Goal: Task Accomplishment & Management: Use online tool/utility

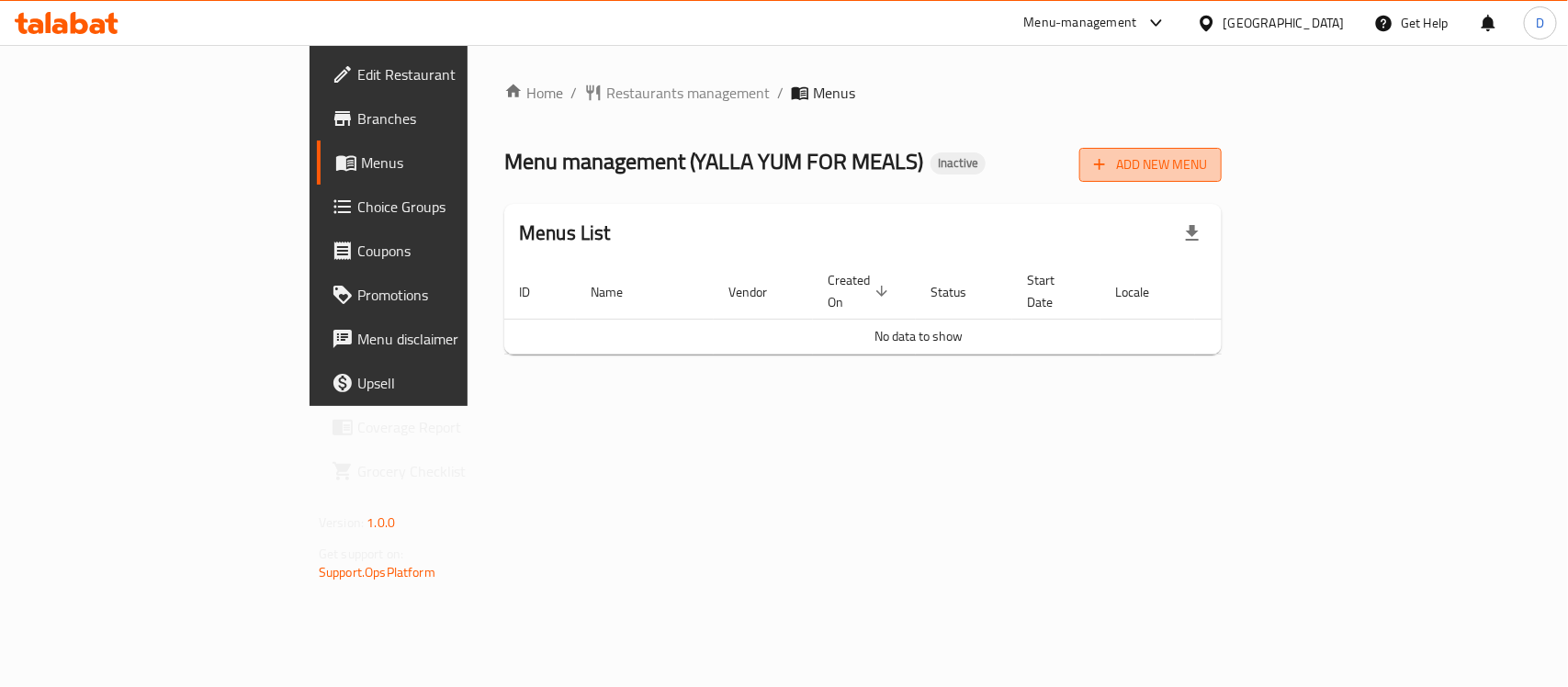
click at [1207, 168] on span "Add New Menu" at bounding box center [1149, 165] width 113 height 23
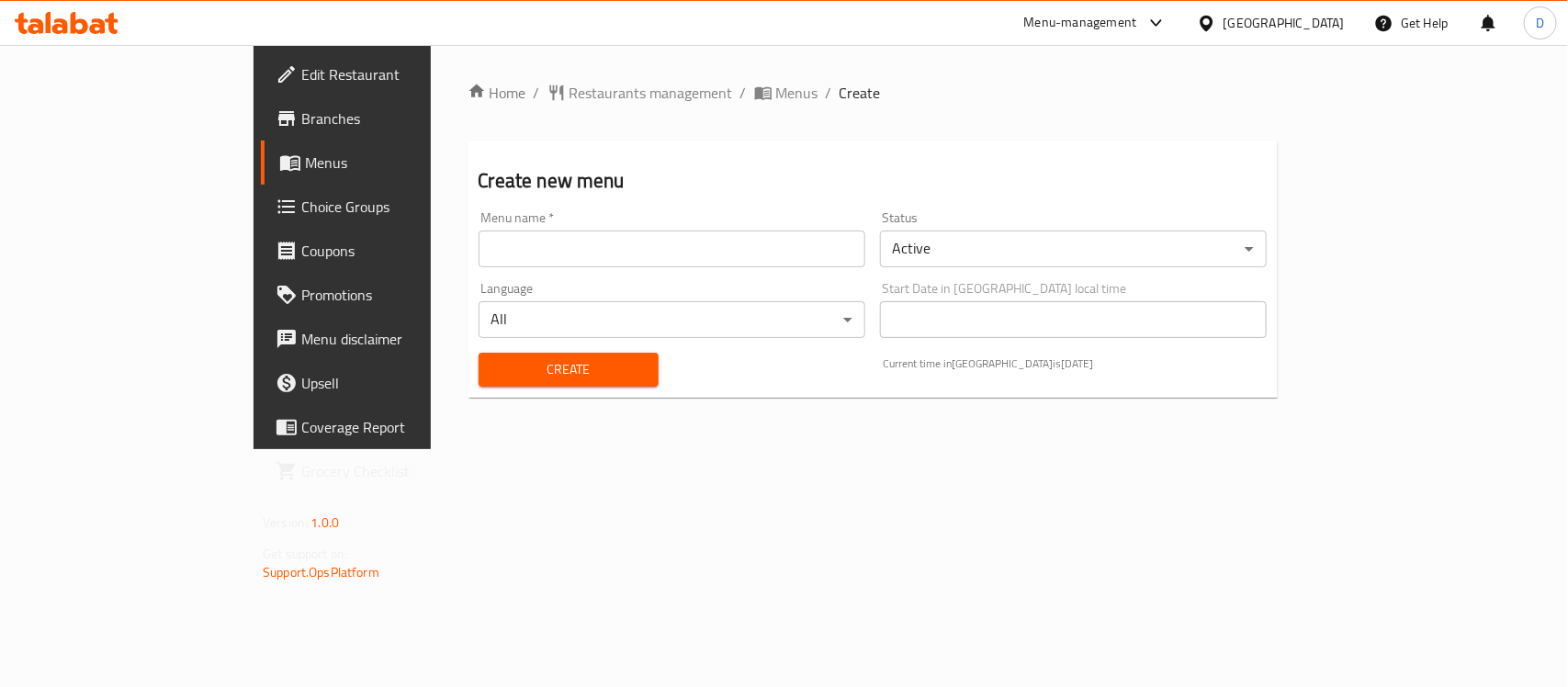
click at [629, 235] on input "text" at bounding box center [672, 248] width 387 height 37
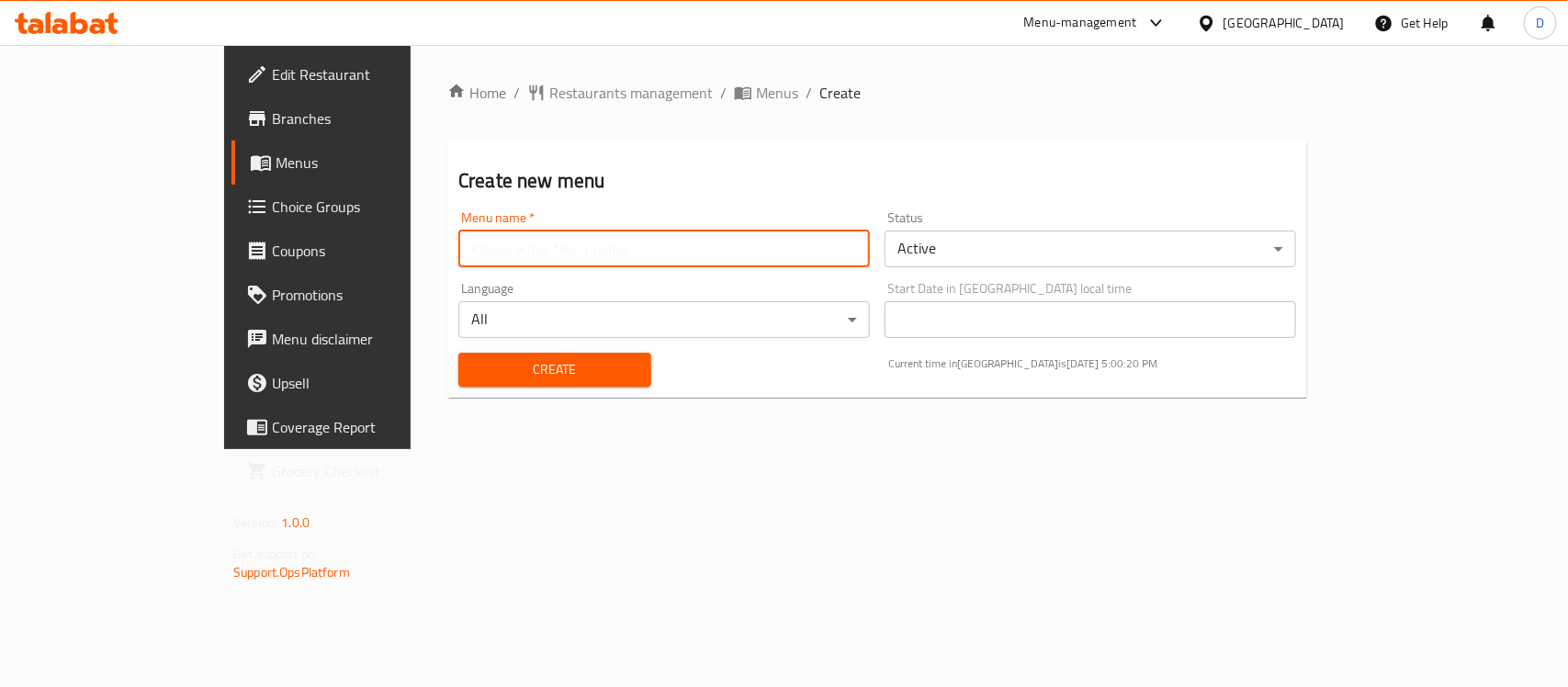
type input "menu"
click at [473, 366] on span "Create" at bounding box center [555, 369] width 163 height 23
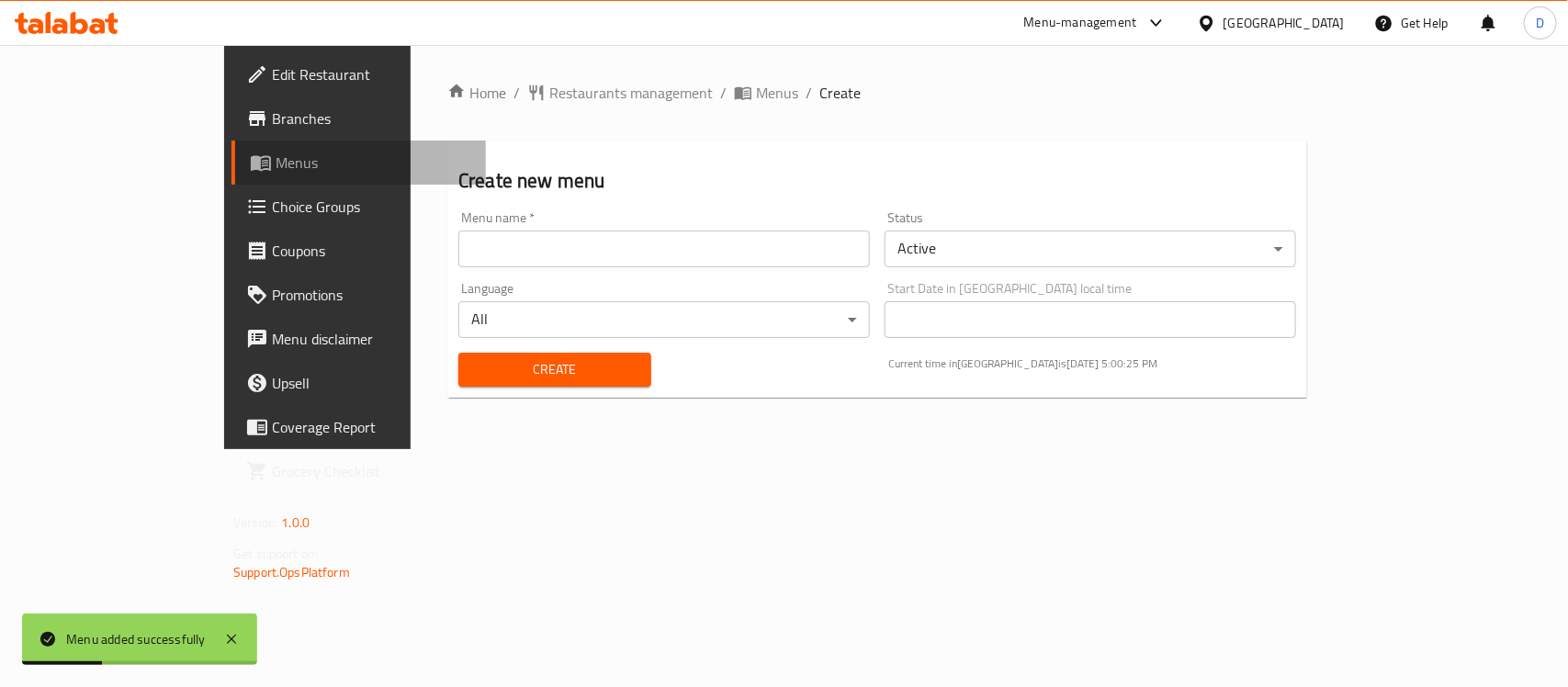
click at [275, 157] on span "Menus" at bounding box center [373, 163] width 195 height 22
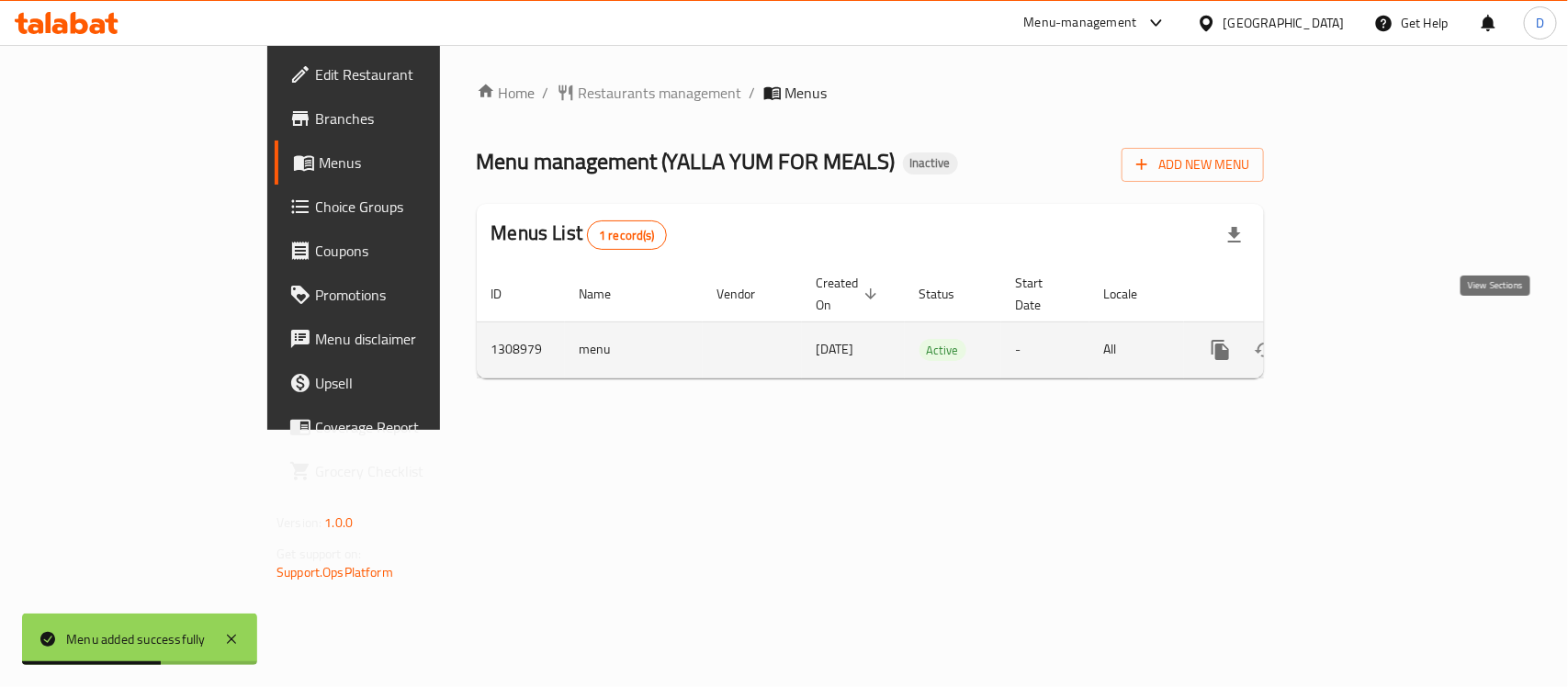
click at [1362, 342] on icon "enhanced table" at bounding box center [1353, 350] width 17 height 17
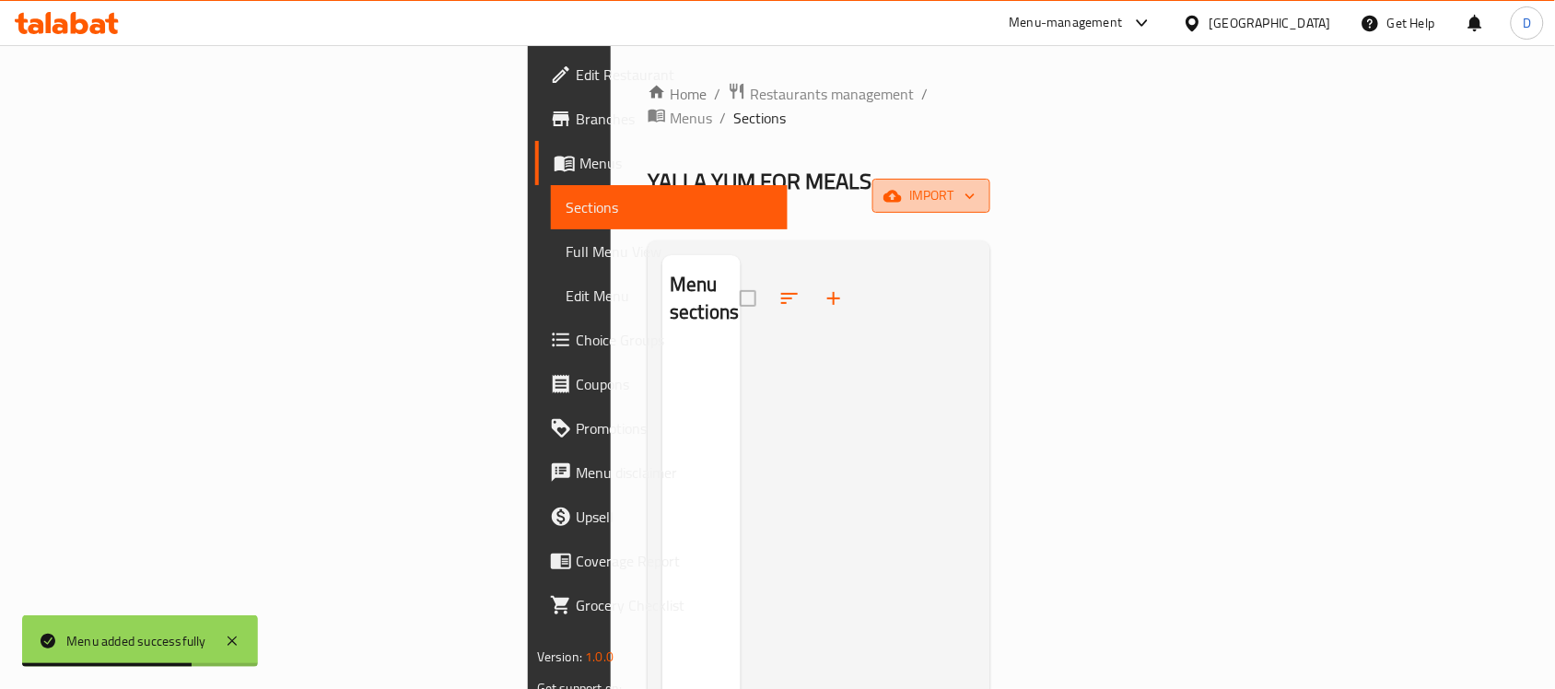
click at [976, 184] on span "import" at bounding box center [931, 195] width 88 height 23
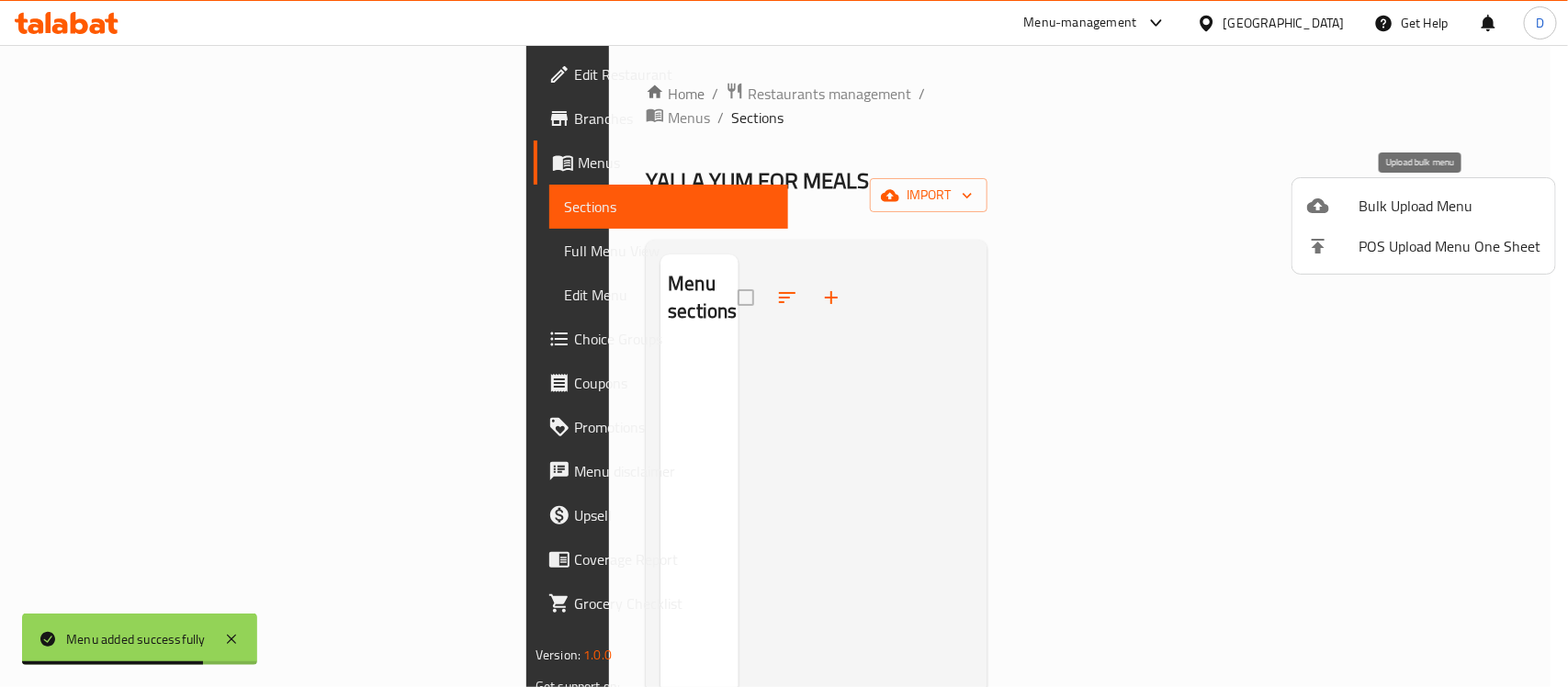
click at [1378, 200] on span "Bulk Upload Menu" at bounding box center [1449, 205] width 181 height 22
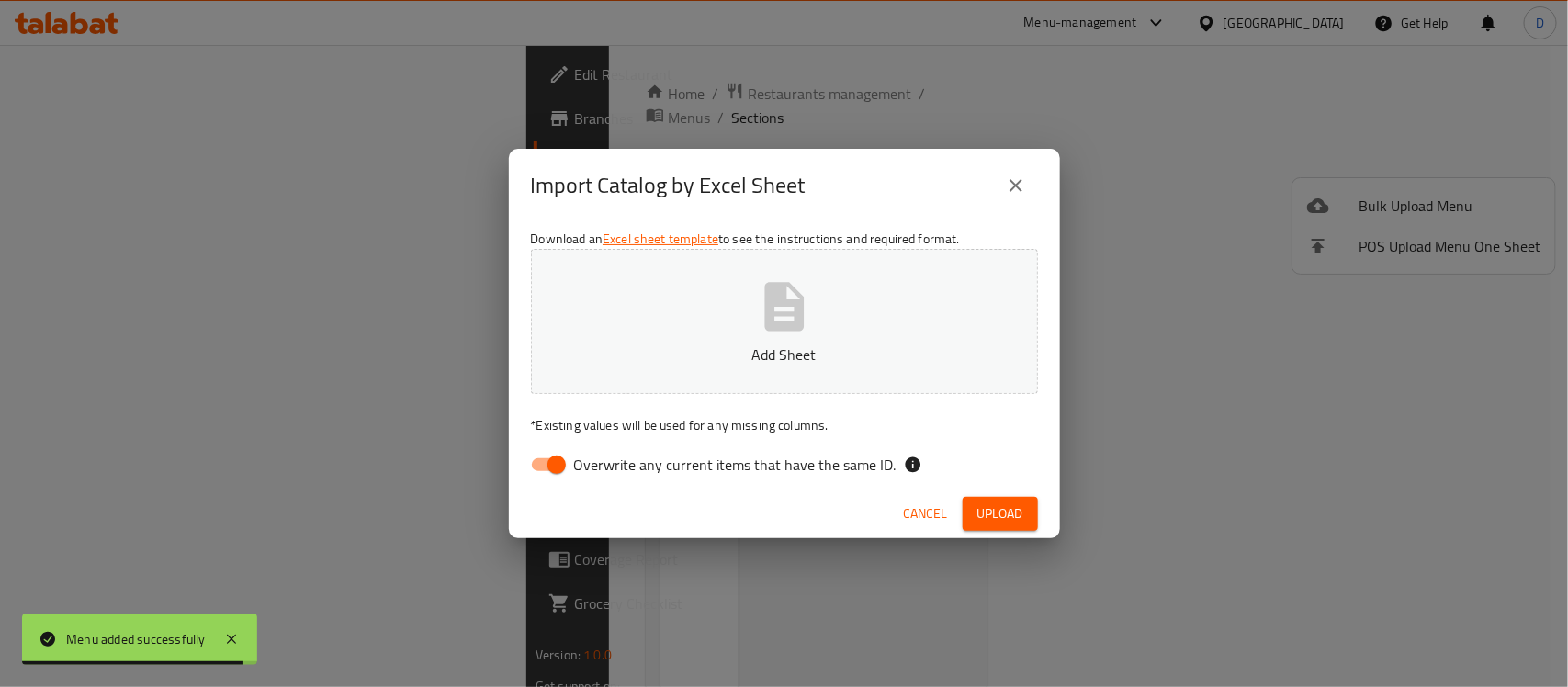
click at [534, 462] on input "Overwrite any current items that have the same ID." at bounding box center [556, 465] width 105 height 35
checkbox input "false"
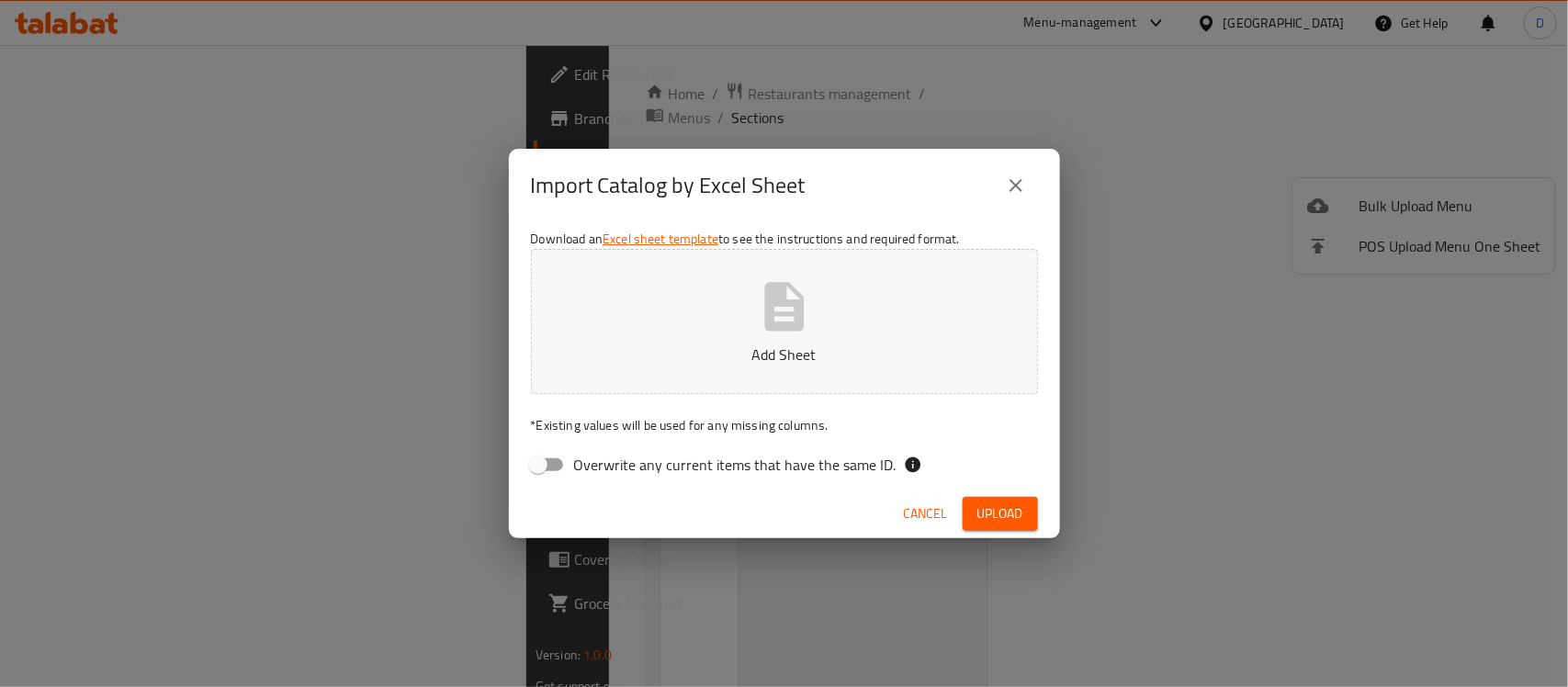
click at [772, 292] on icon "button" at bounding box center [784, 306] width 40 height 49
click at [985, 508] on span "Upload" at bounding box center [1000, 514] width 46 height 23
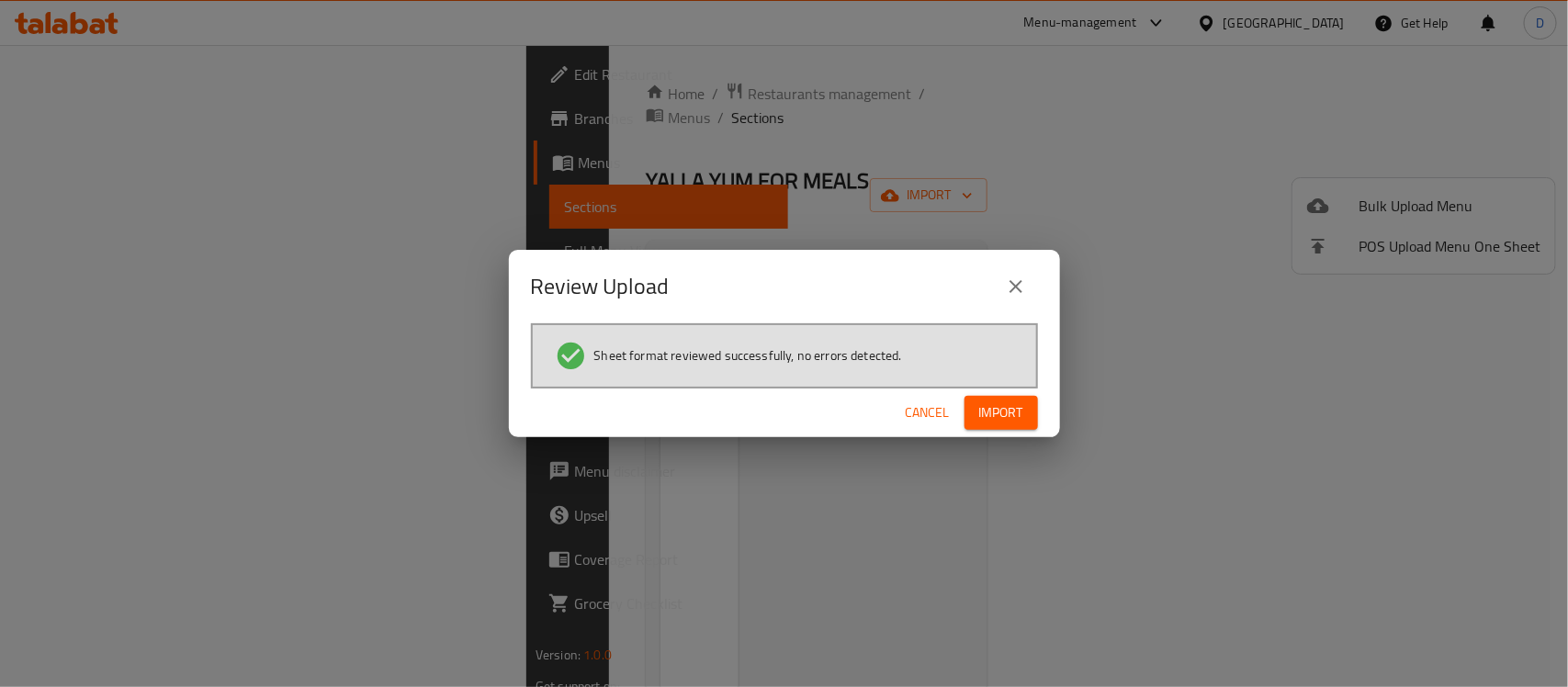
click at [988, 405] on span "Import" at bounding box center [1001, 413] width 44 height 23
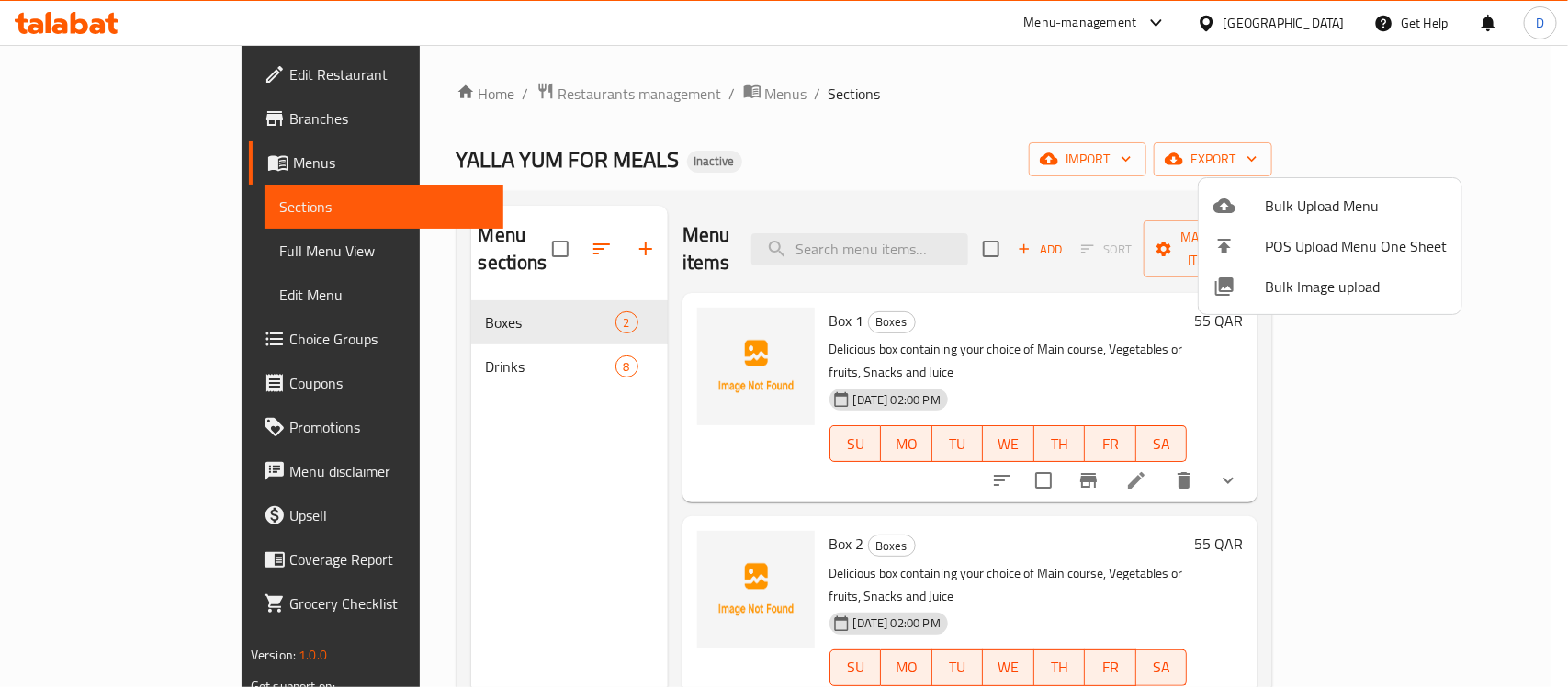
click at [393, 304] on div at bounding box center [784, 343] width 1568 height 687
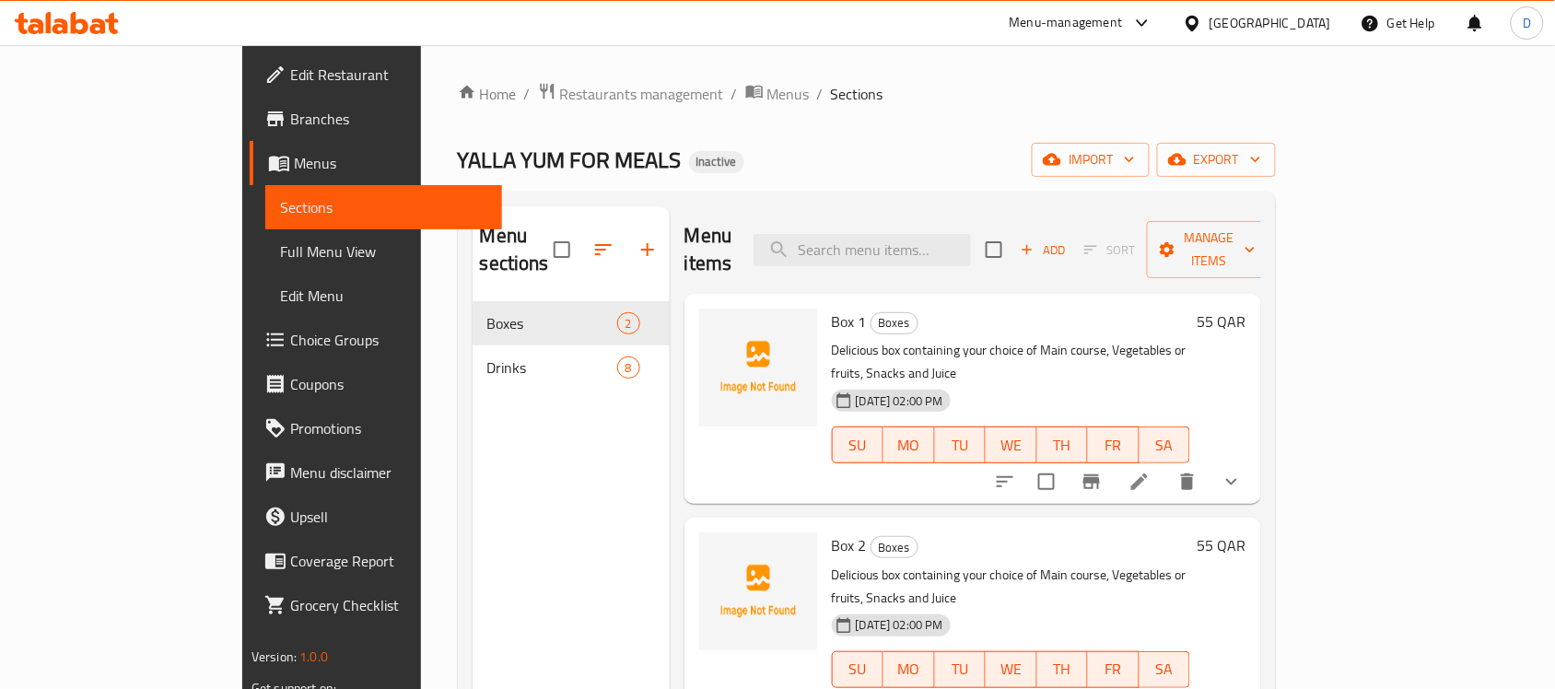
scroll to position [115, 0]
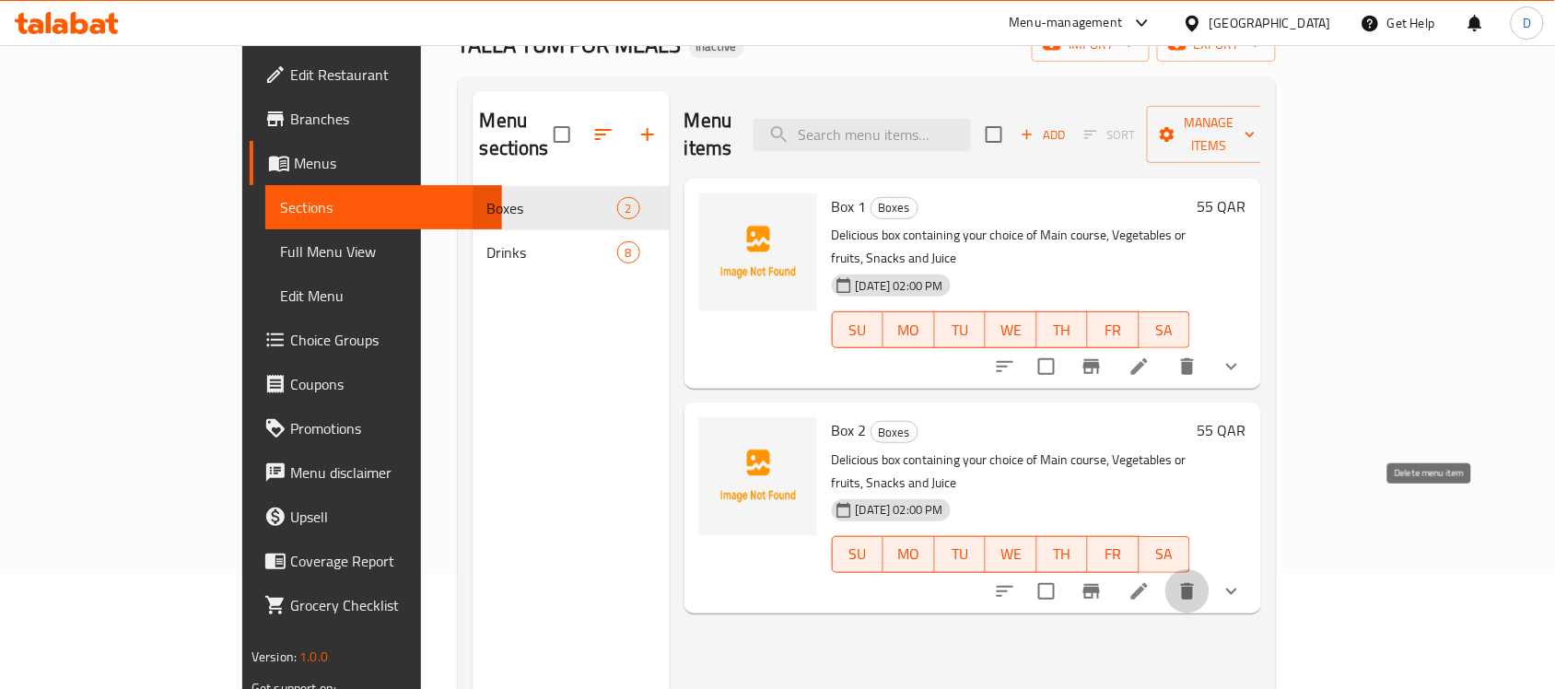
click at [1199, 581] on icon "delete" at bounding box center [1188, 592] width 22 height 22
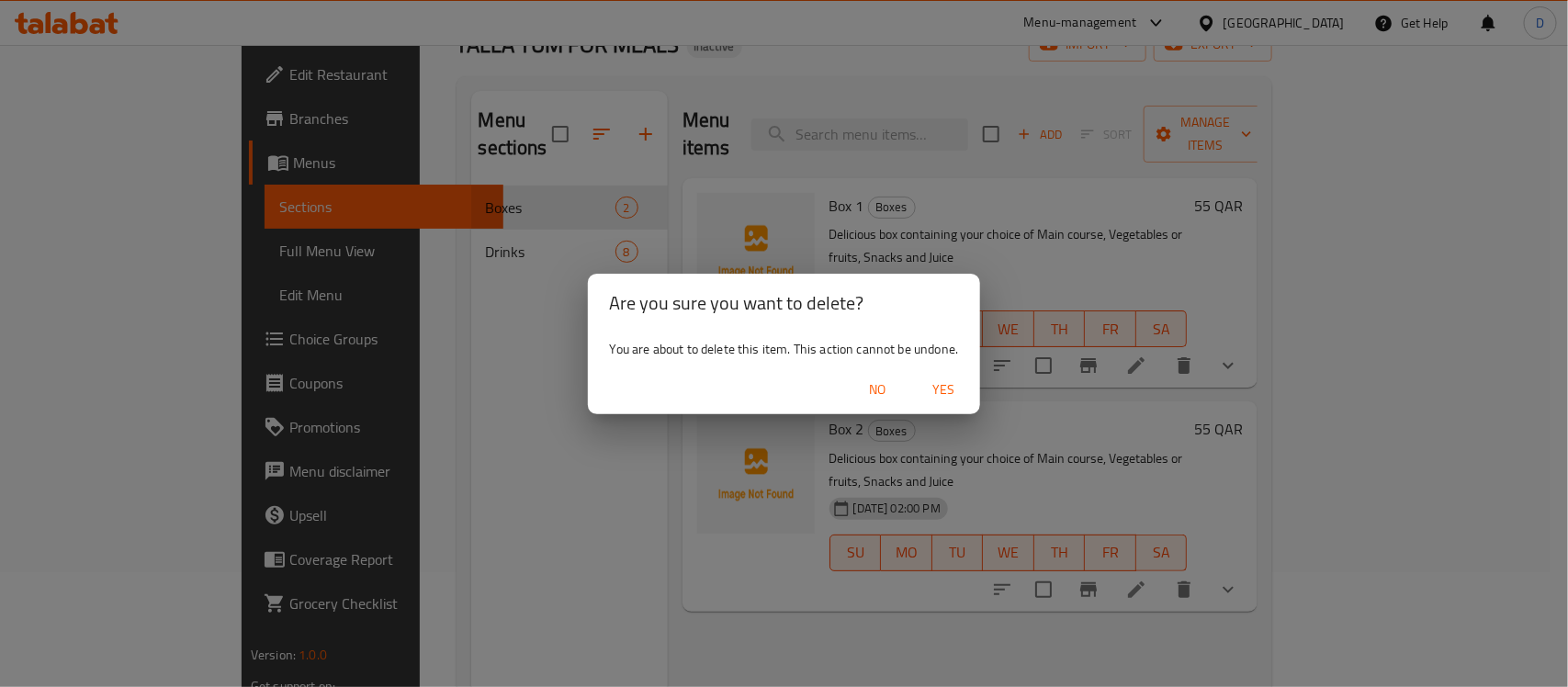
click at [939, 386] on span "Yes" at bounding box center [943, 390] width 44 height 23
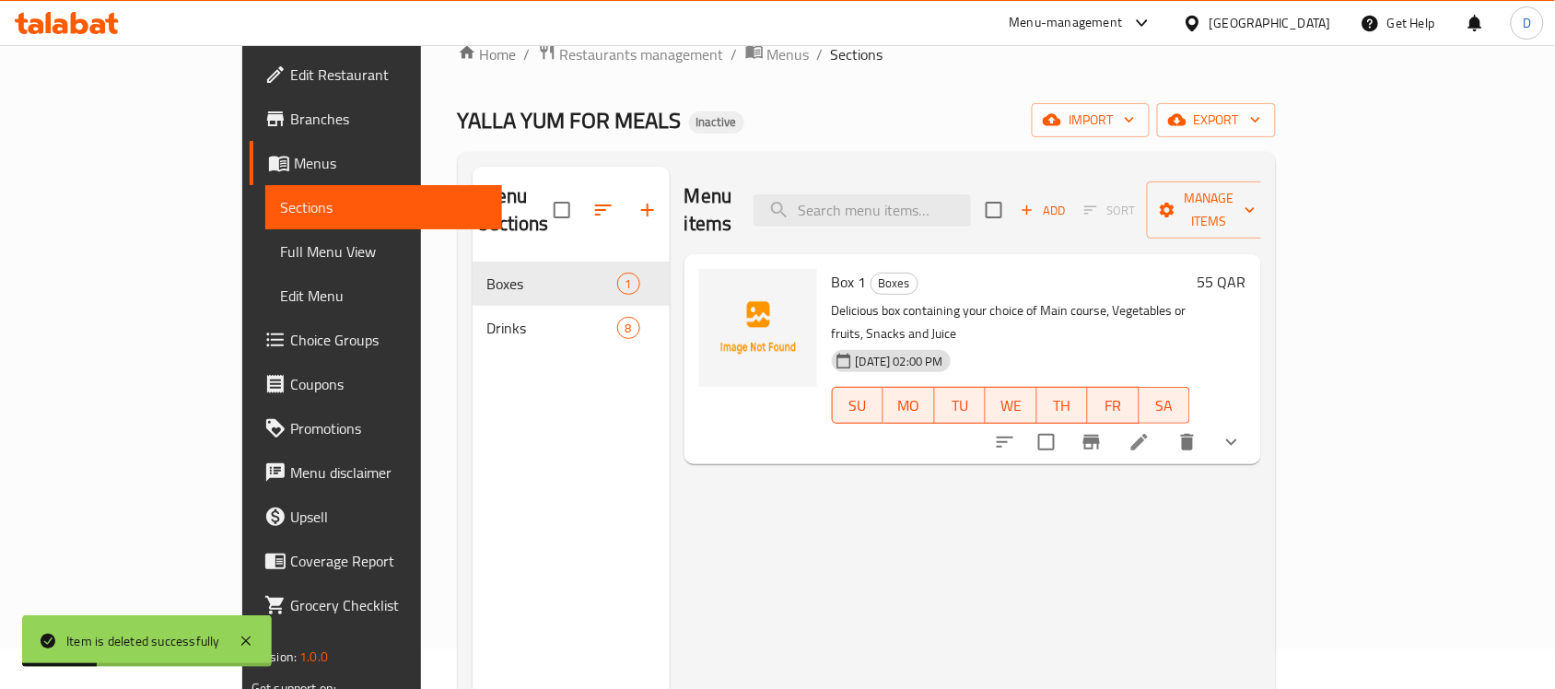
scroll to position [0, 0]
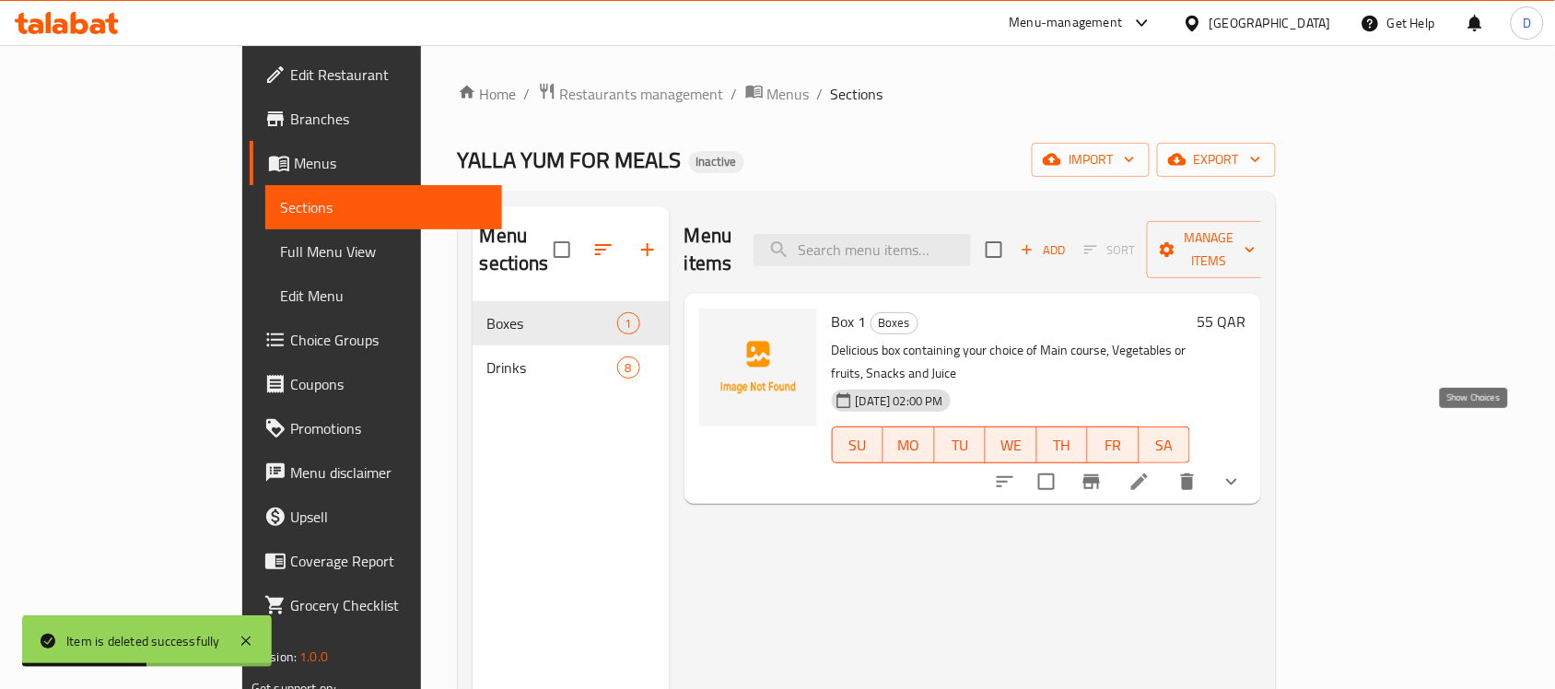
click at [1243, 471] on icon "show more" at bounding box center [1232, 482] width 22 height 22
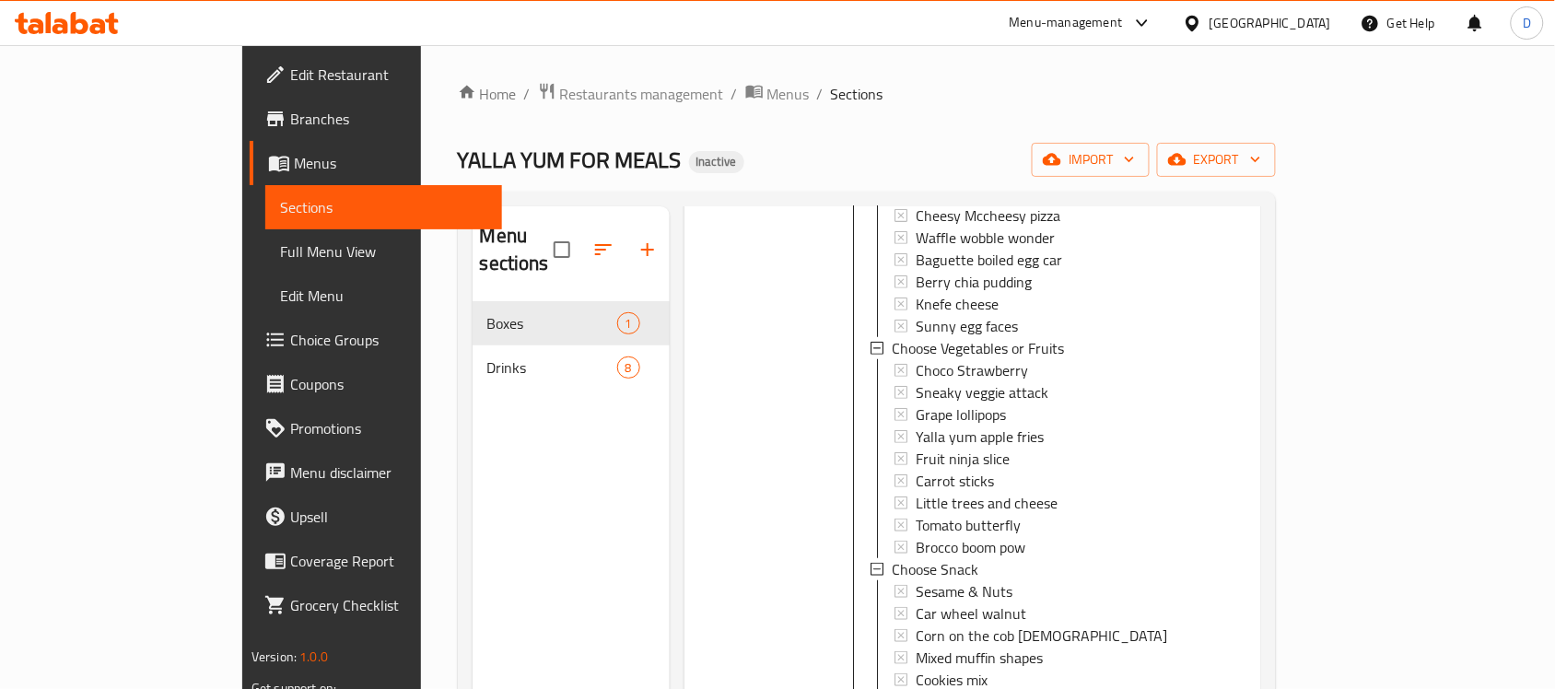
scroll to position [508, 0]
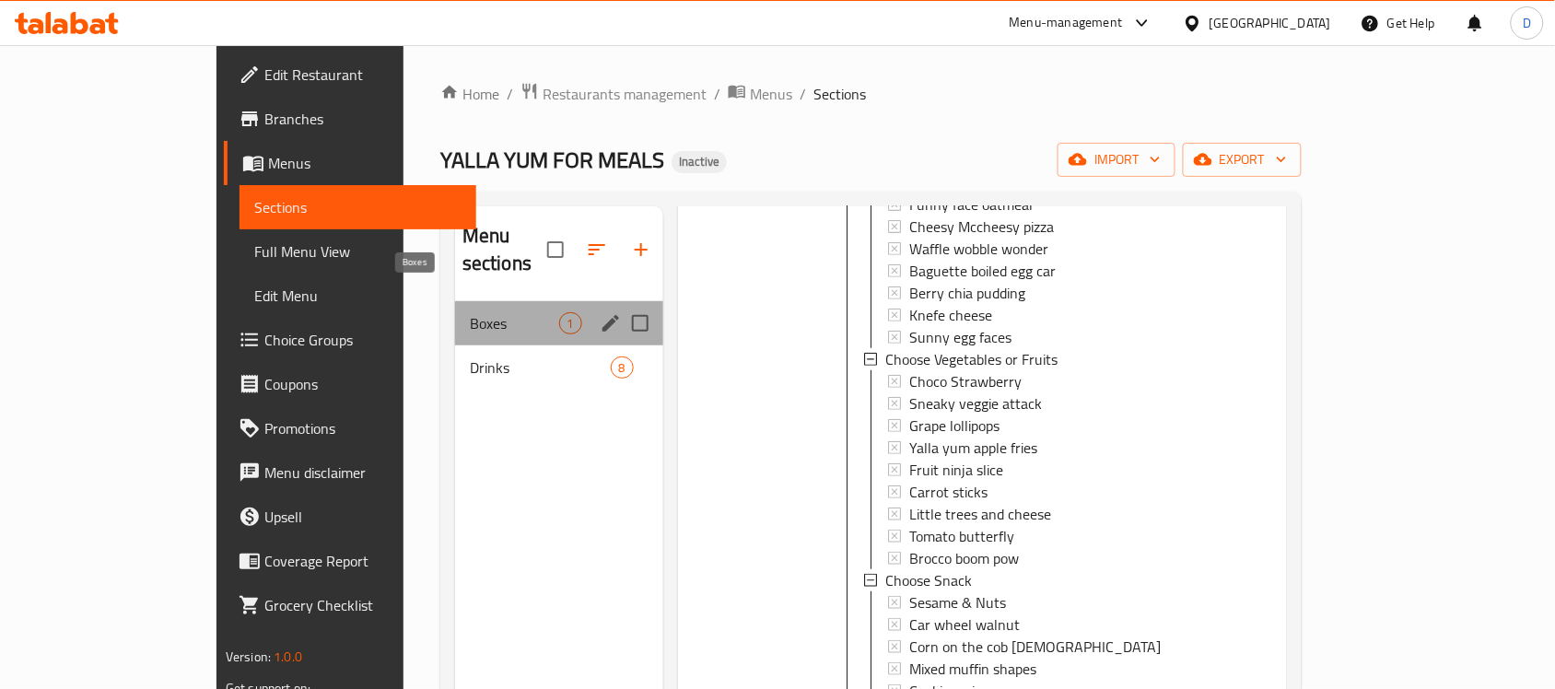
click at [470, 312] on span "Boxes" at bounding box center [514, 323] width 89 height 22
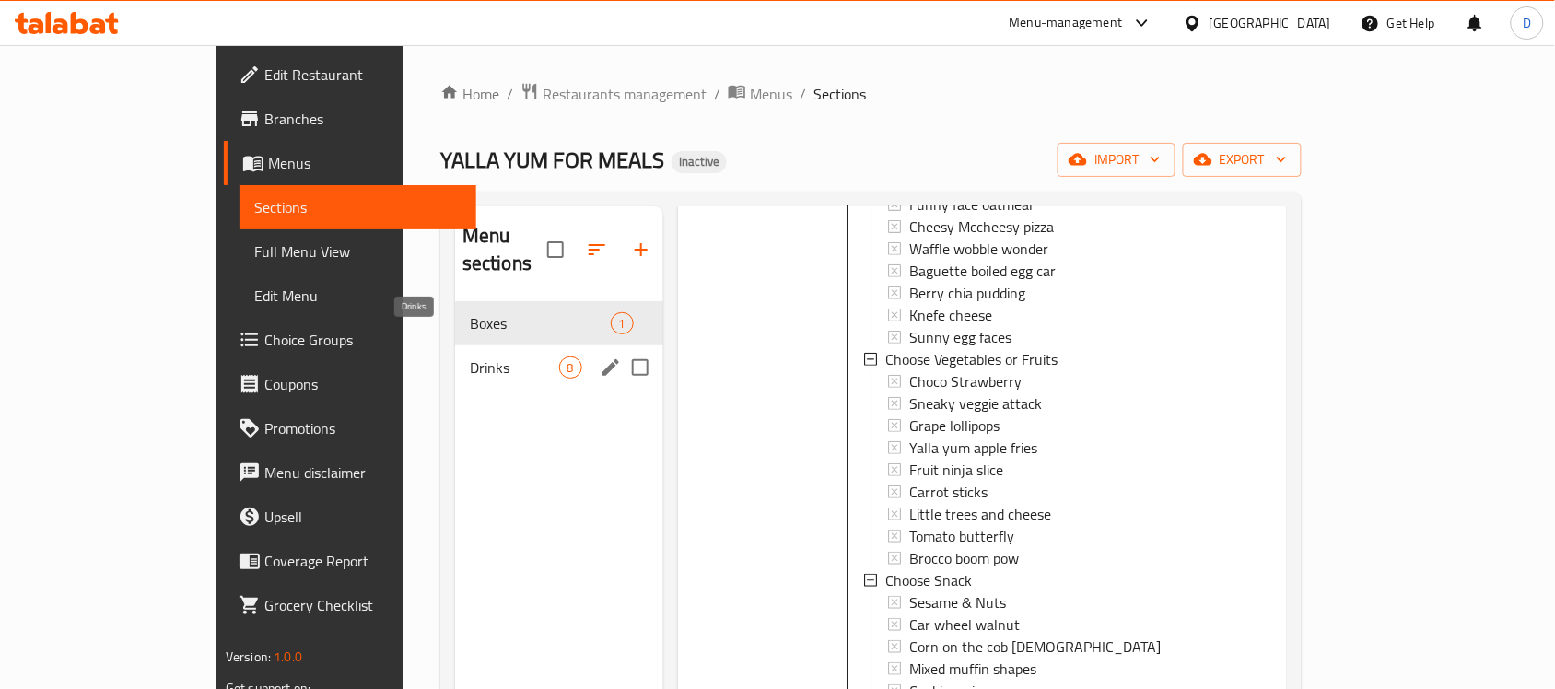
click at [470, 357] on span "Drinks" at bounding box center [514, 368] width 89 height 22
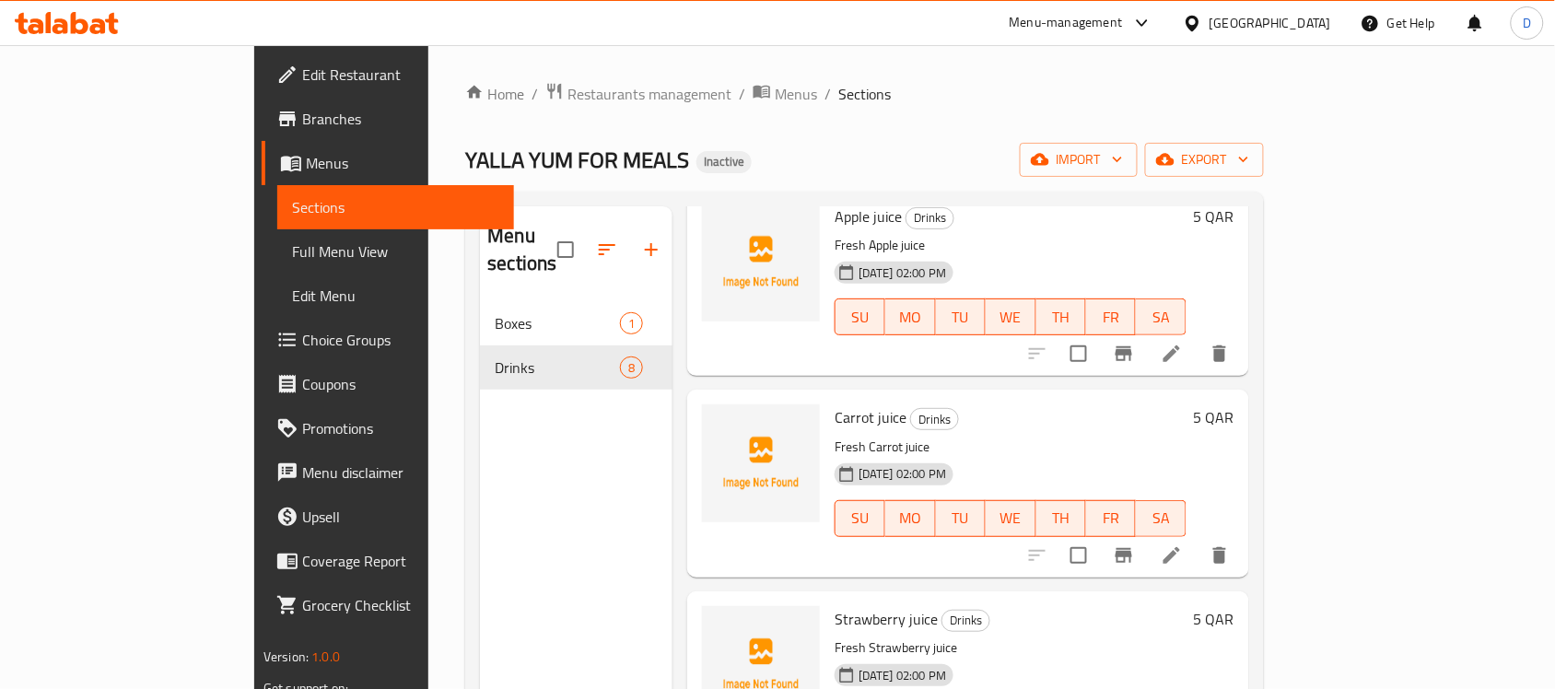
click at [480, 294] on nav "Boxes 1 Drinks 8" at bounding box center [576, 345] width 193 height 103
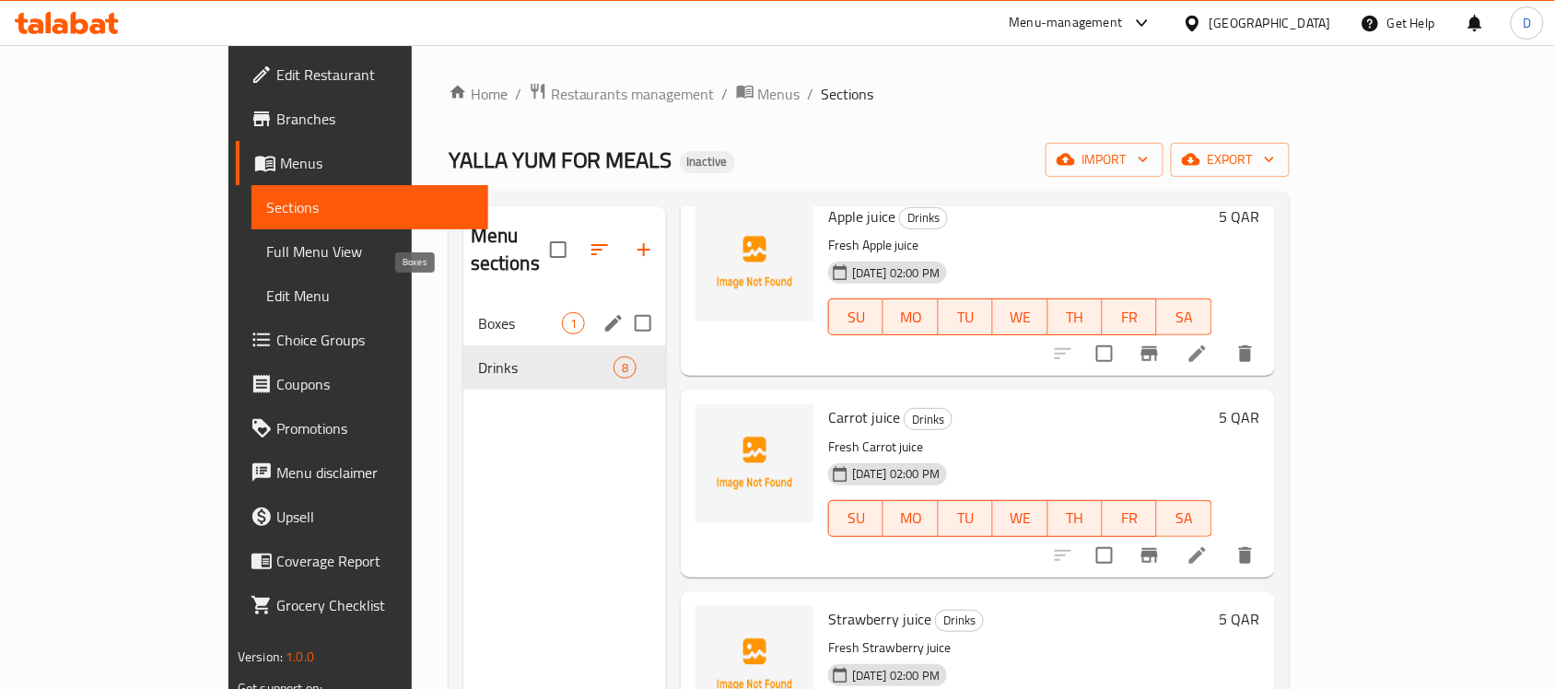
click at [478, 312] on span "Boxes" at bounding box center [520, 323] width 84 height 22
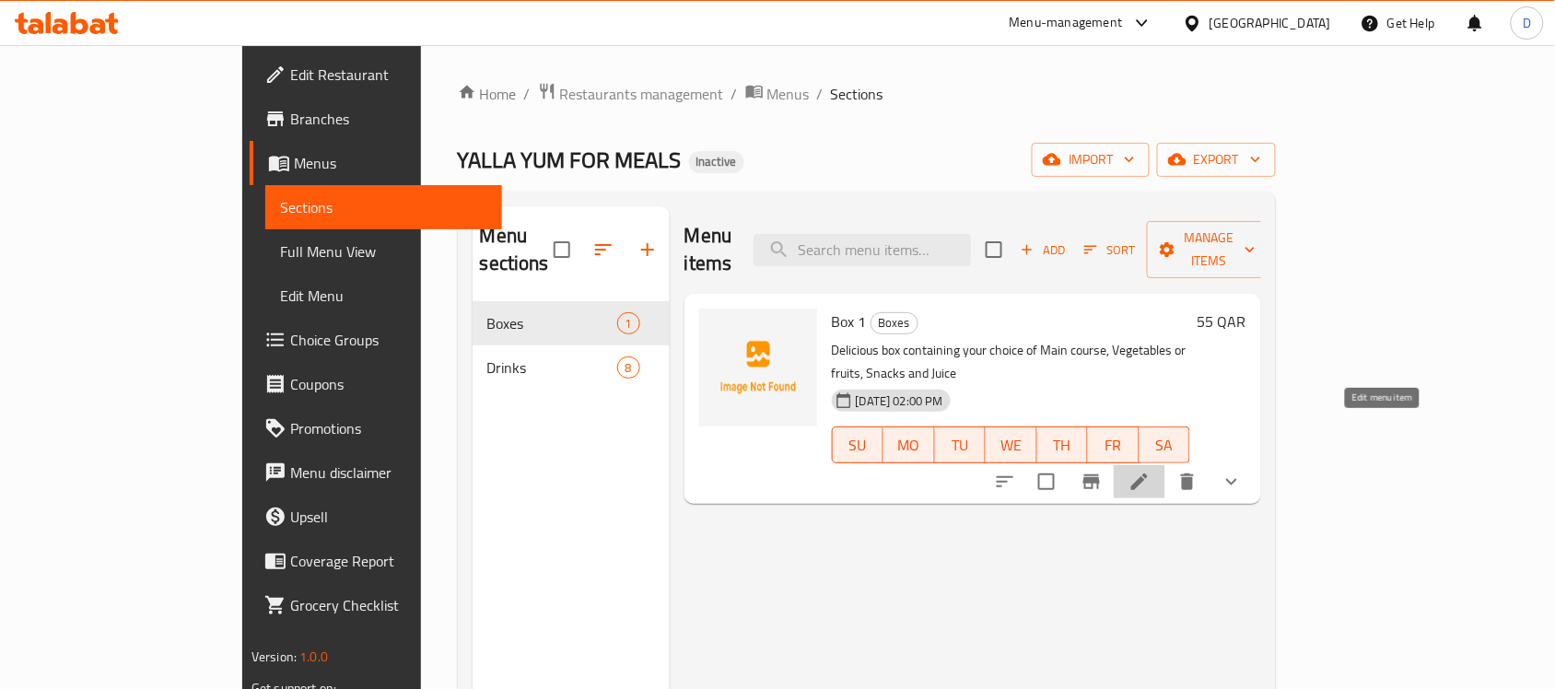
click at [1148, 474] on icon at bounding box center [1140, 482] width 17 height 17
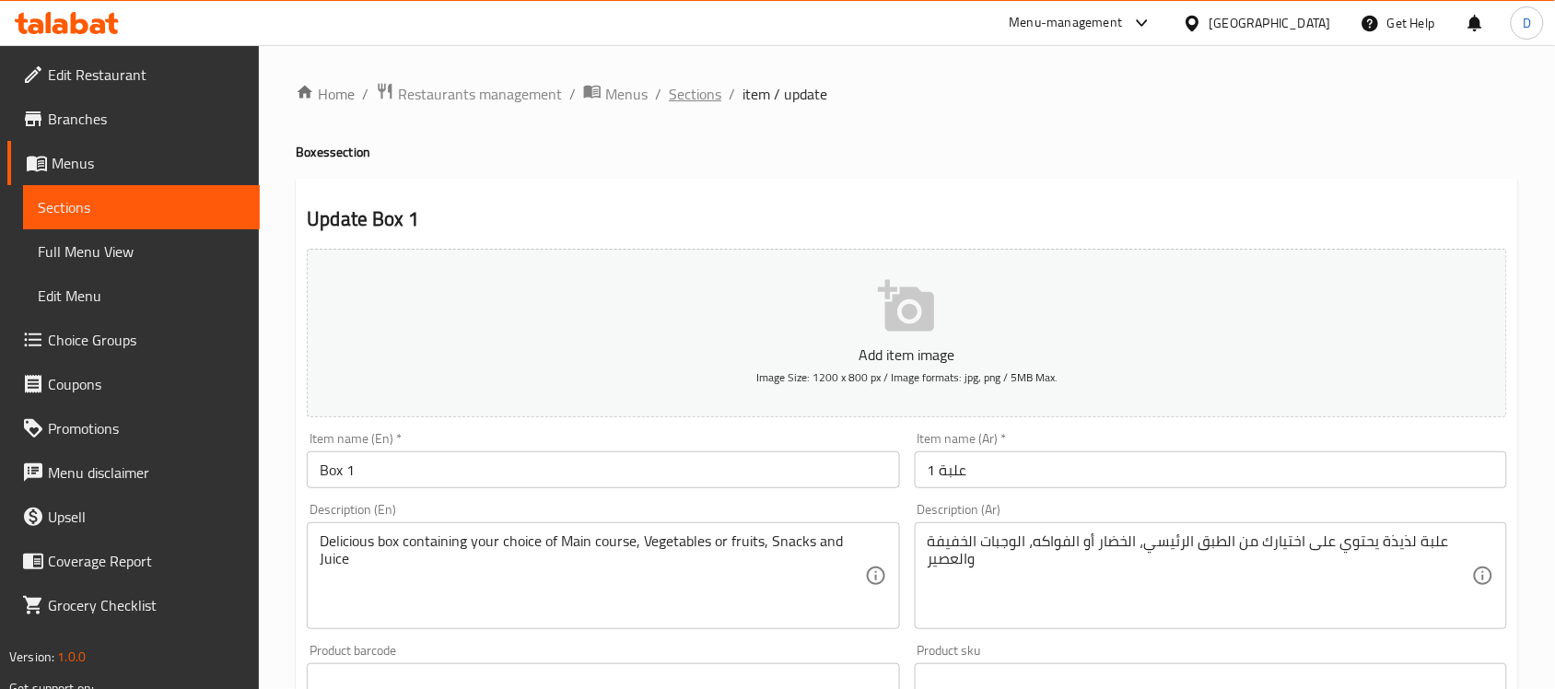
click at [678, 92] on span "Sections" at bounding box center [695, 94] width 53 height 22
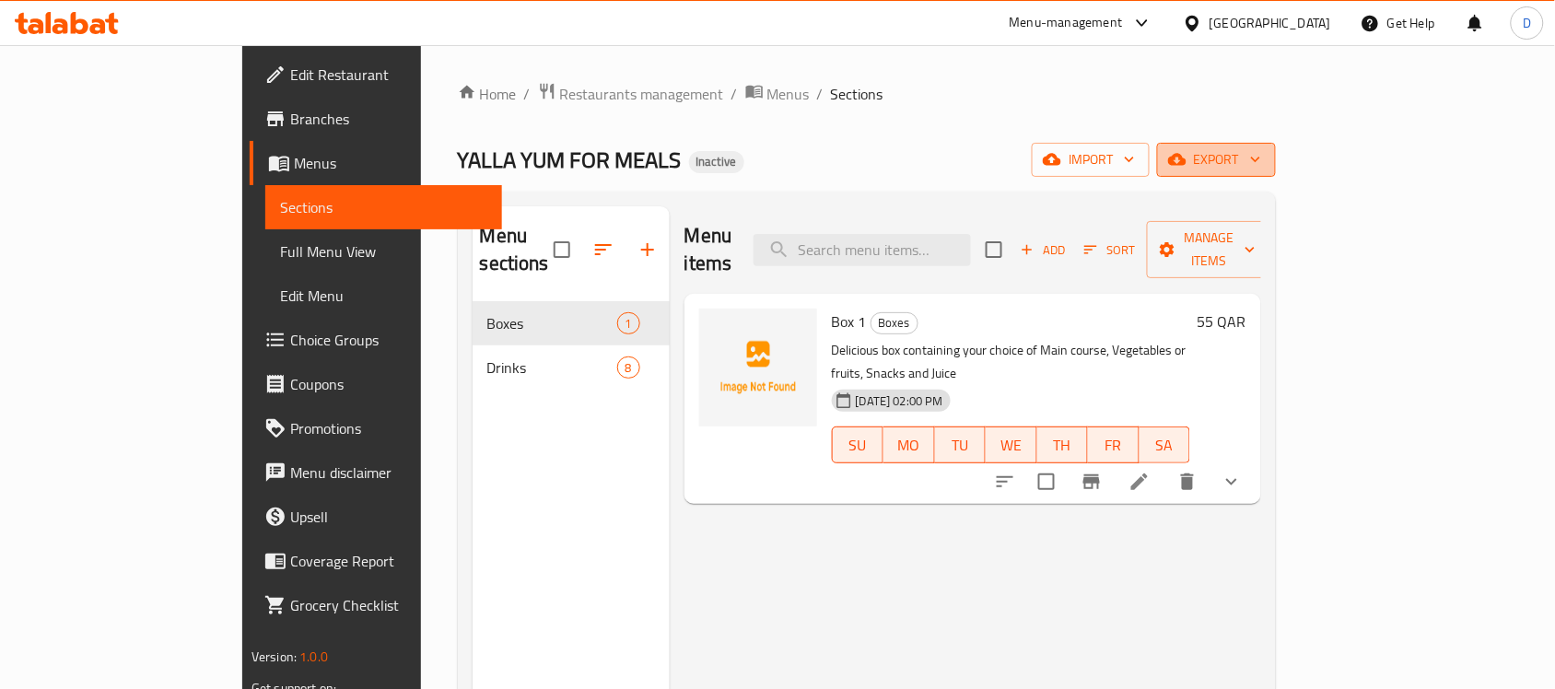
click at [1261, 162] on span "export" at bounding box center [1216, 159] width 89 height 23
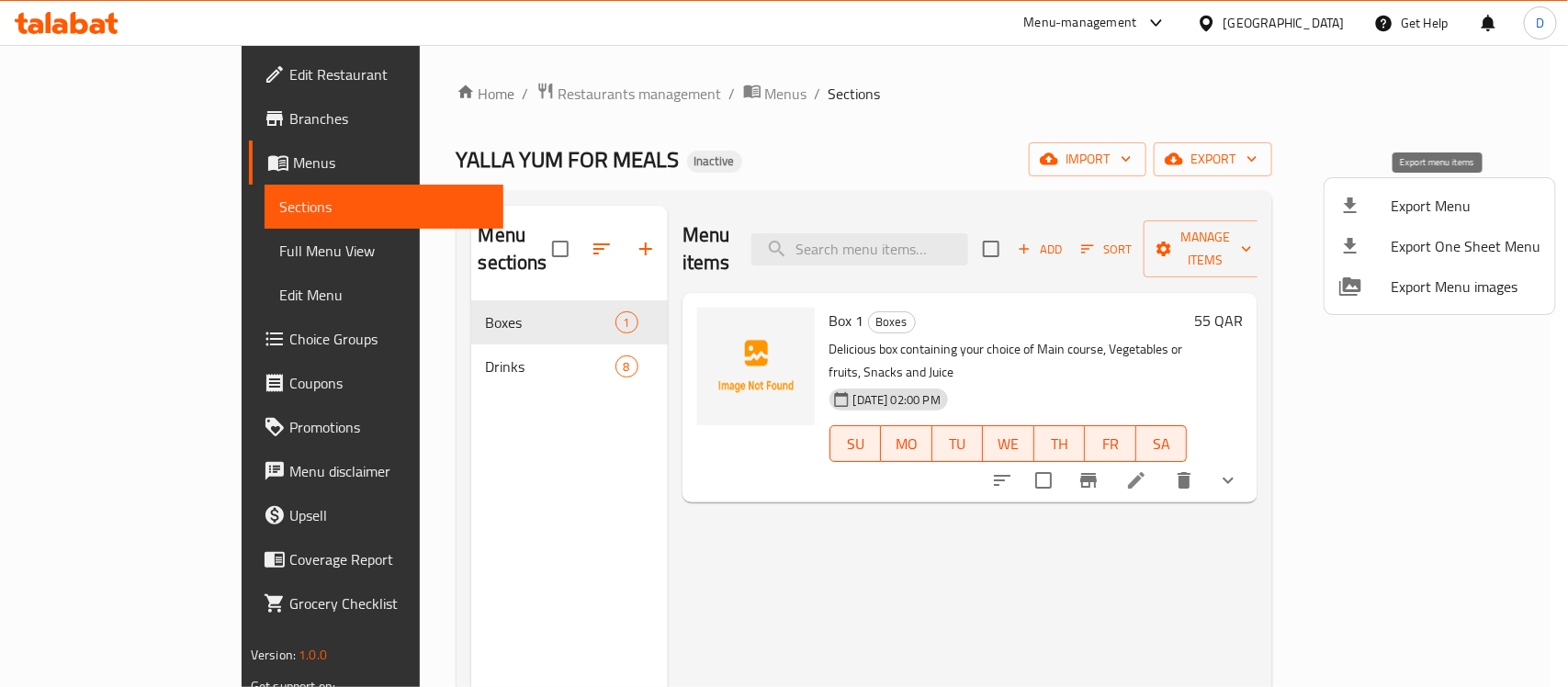
click at [1389, 204] on div at bounding box center [1365, 205] width 52 height 22
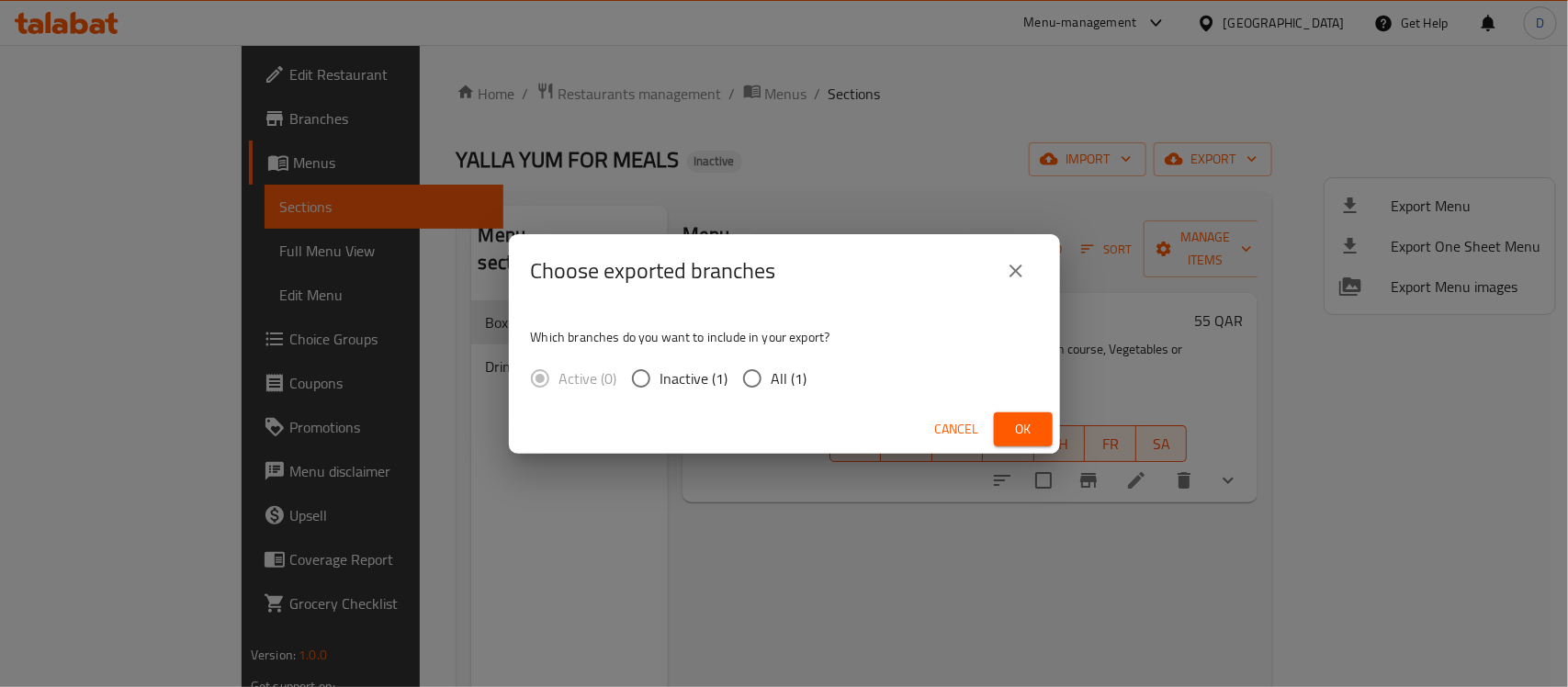
click at [752, 373] on input "All (1)" at bounding box center [752, 378] width 39 height 39
radio input "true"
click at [1035, 426] on span "Ok" at bounding box center [1023, 429] width 29 height 23
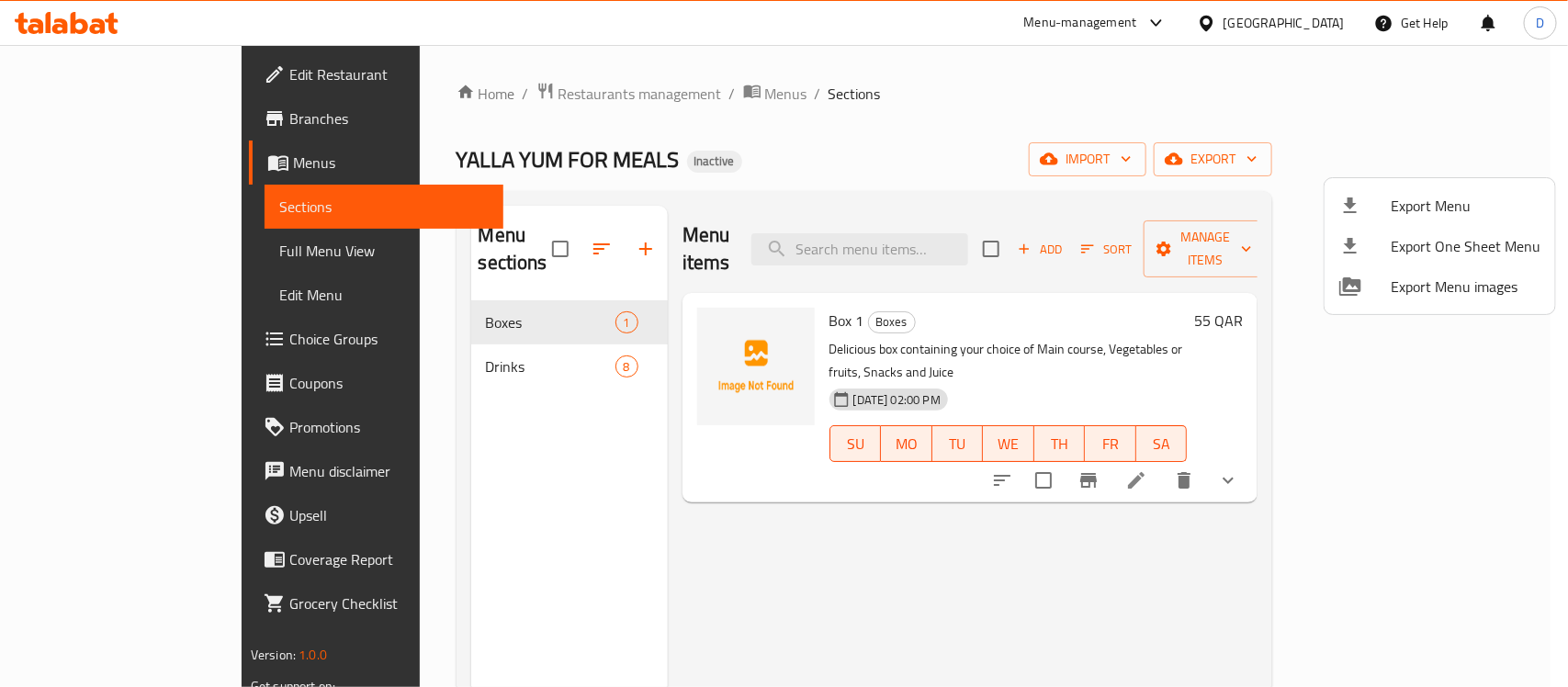
click at [100, 244] on div at bounding box center [784, 343] width 1568 height 687
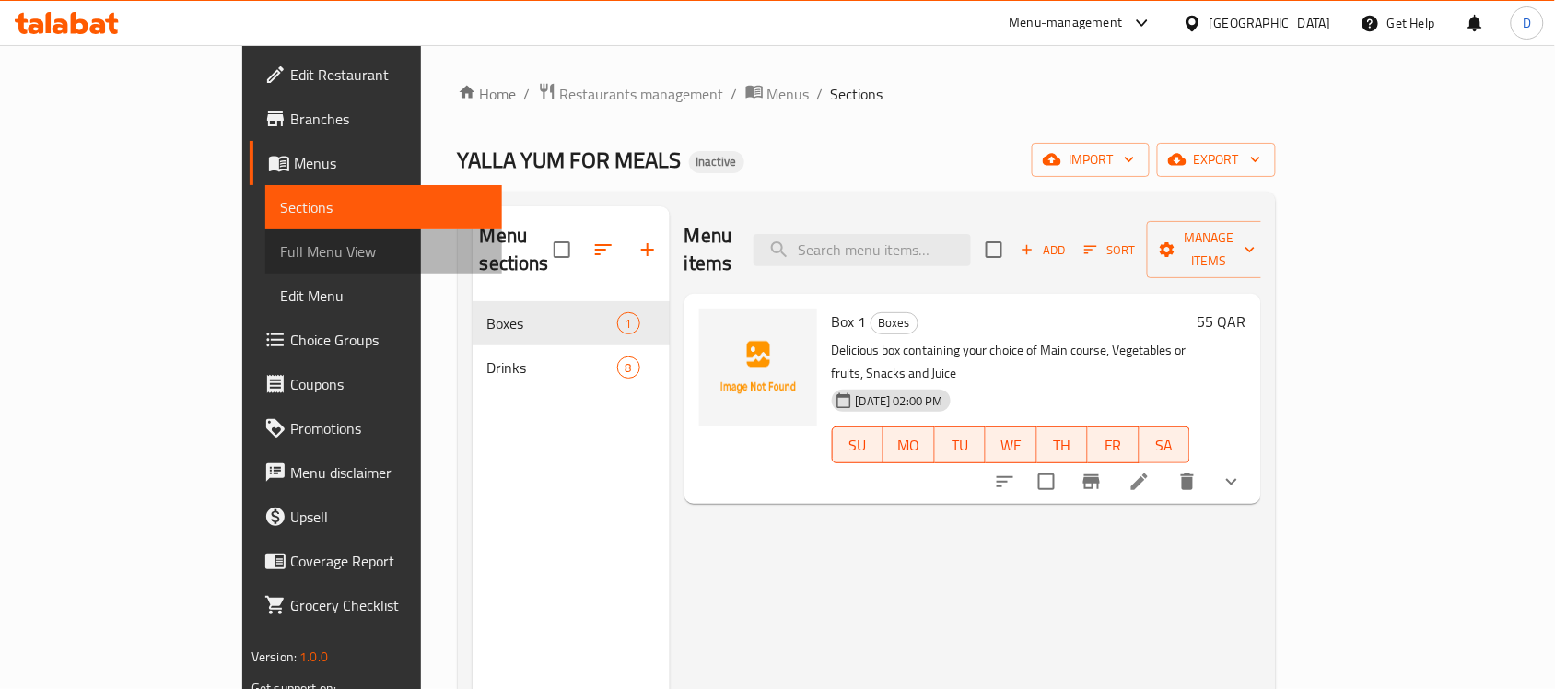
click at [280, 241] on span "Full Menu View" at bounding box center [383, 251] width 207 height 22
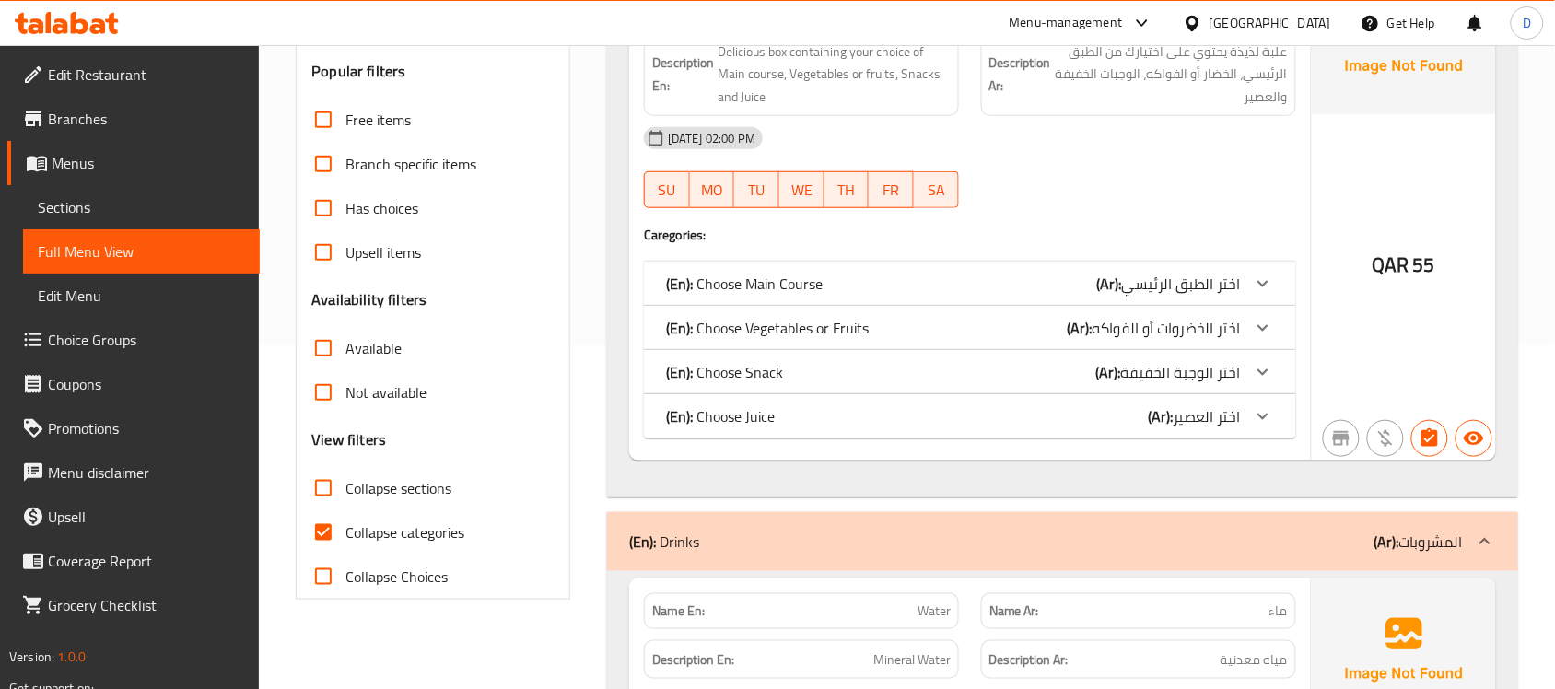
scroll to position [346, 0]
drag, startPoint x: 316, startPoint y: 531, endPoint x: 660, endPoint y: 496, distance: 345.5
click at [318, 531] on input "Collapse categories" at bounding box center [323, 531] width 44 height 44
checkbox input "false"
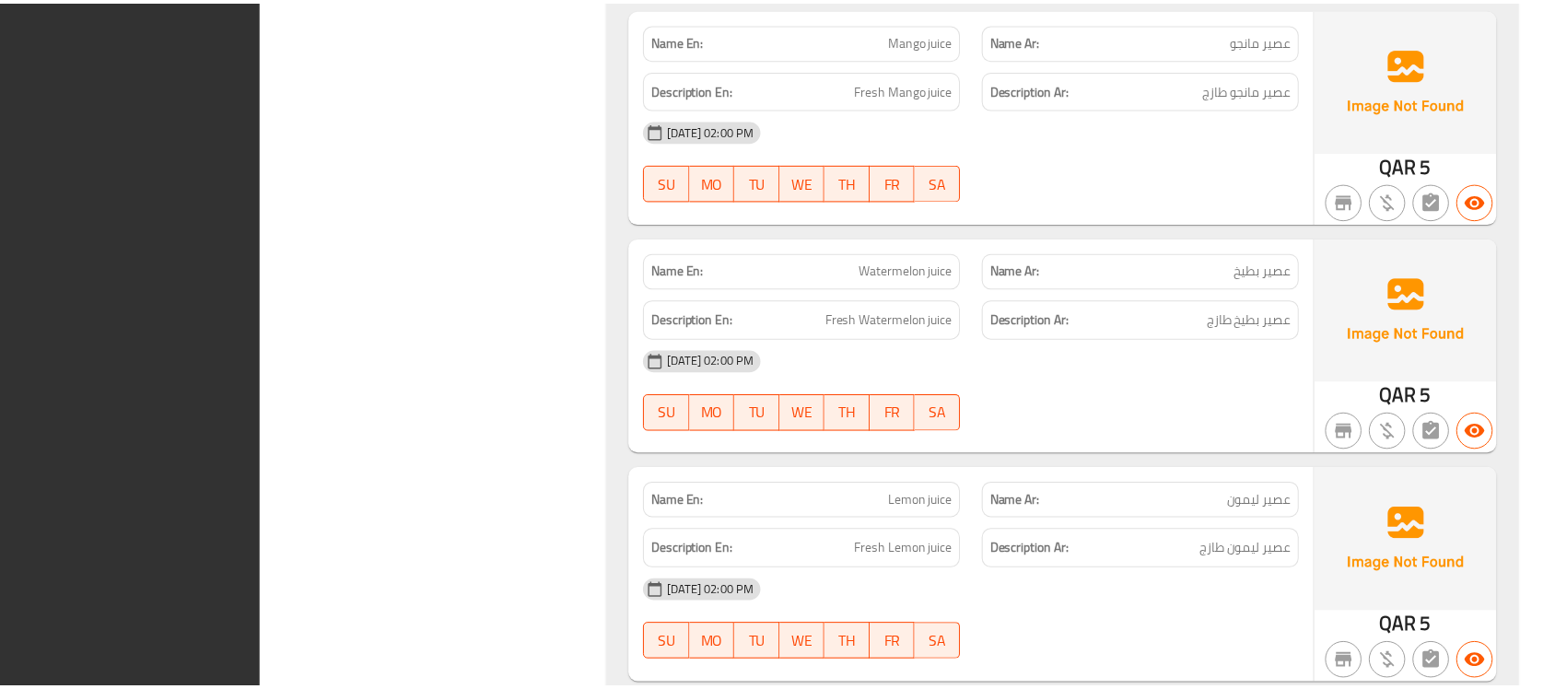
scroll to position [4632, 0]
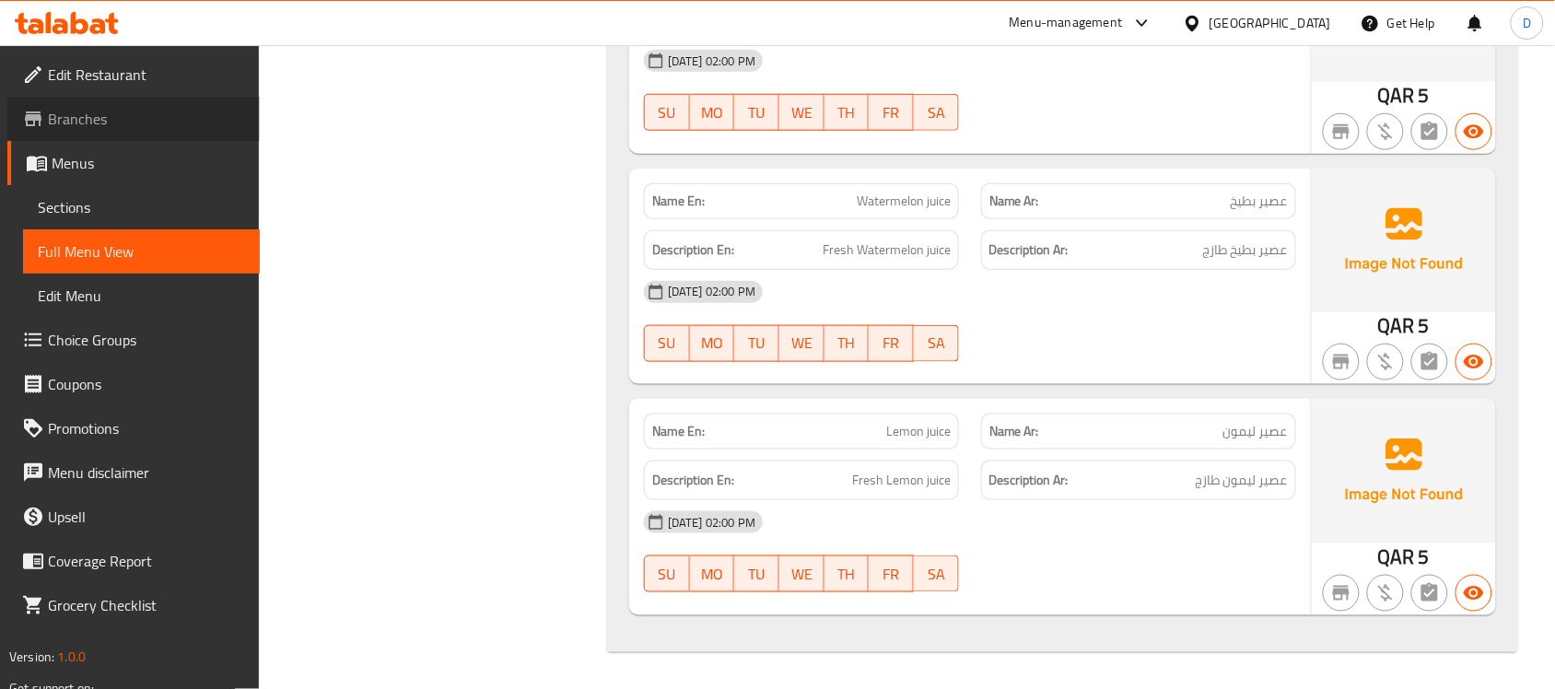
click at [88, 117] on span "Branches" at bounding box center [146, 119] width 197 height 22
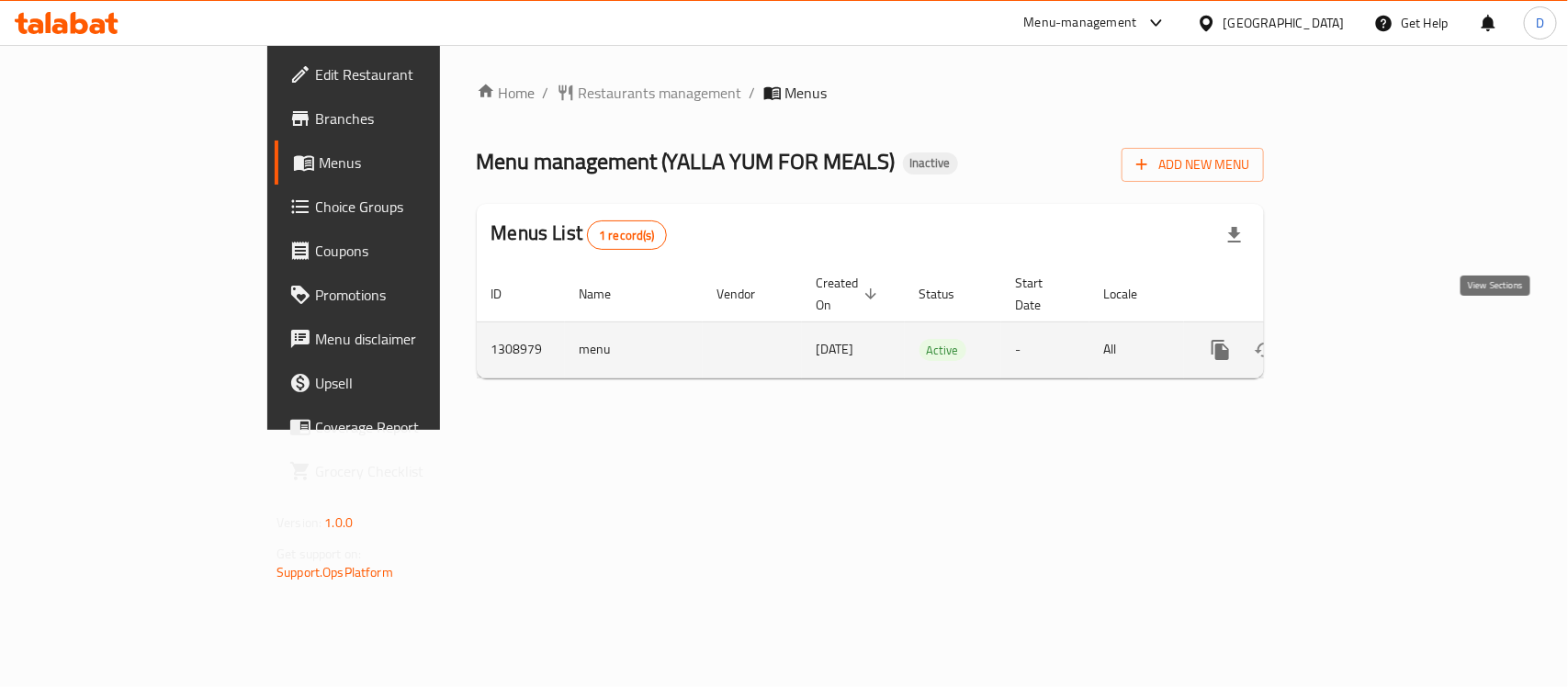
click at [1364, 339] on icon "enhanced table" at bounding box center [1353, 350] width 22 height 22
